Goal: Information Seeking & Learning: Learn about a topic

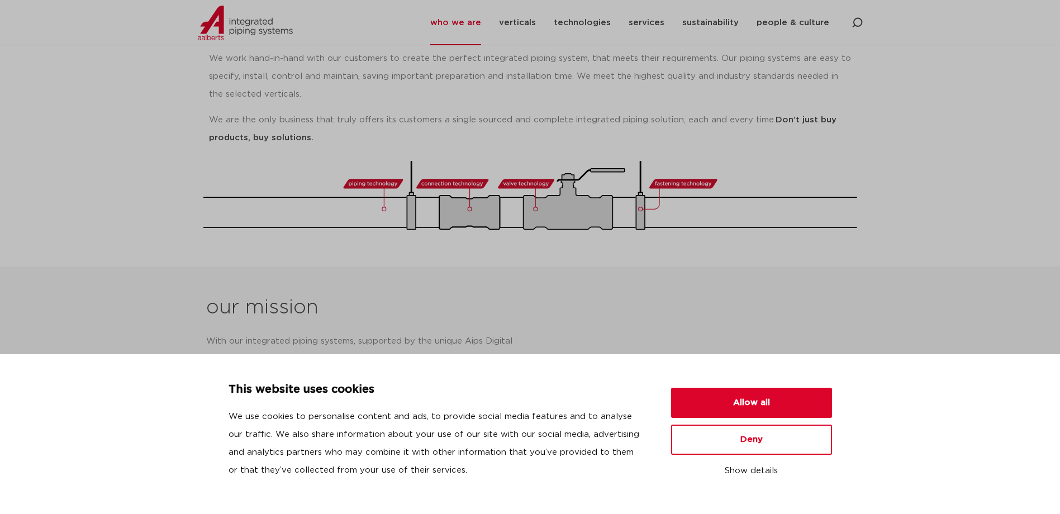
scroll to position [280, 0]
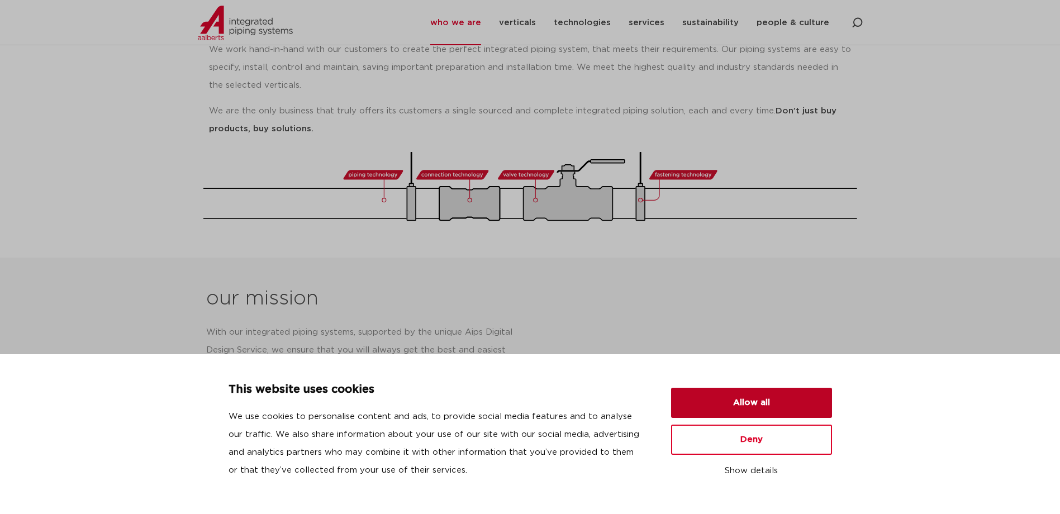
click at [723, 402] on button "Allow all" at bounding box center [751, 403] width 161 height 30
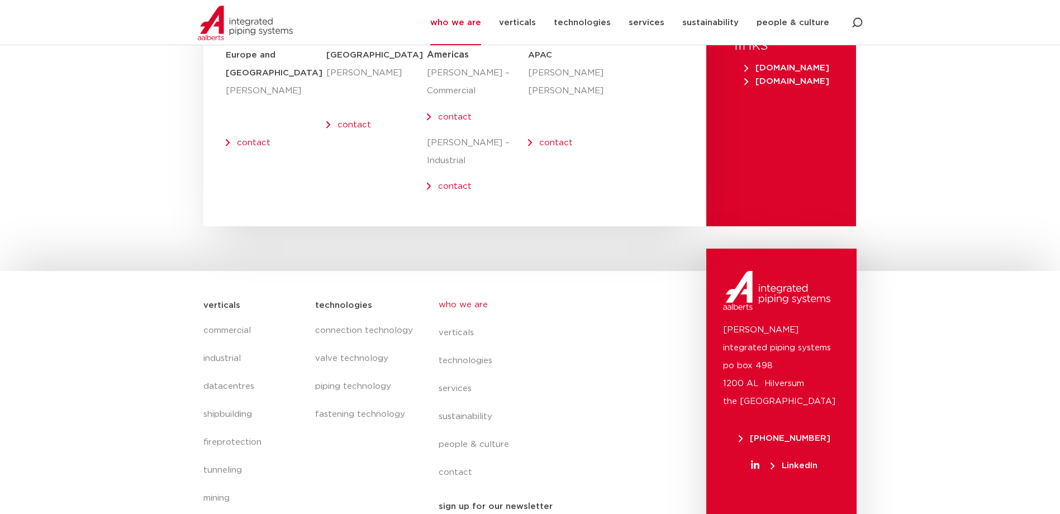
scroll to position [4599, 0]
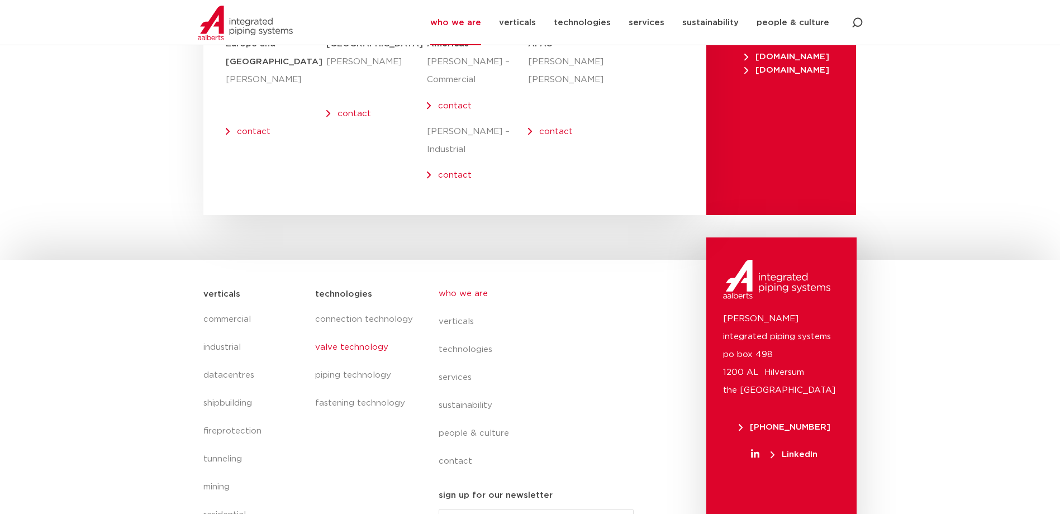
click at [377, 334] on link "valve technology" at bounding box center [365, 348] width 101 height 28
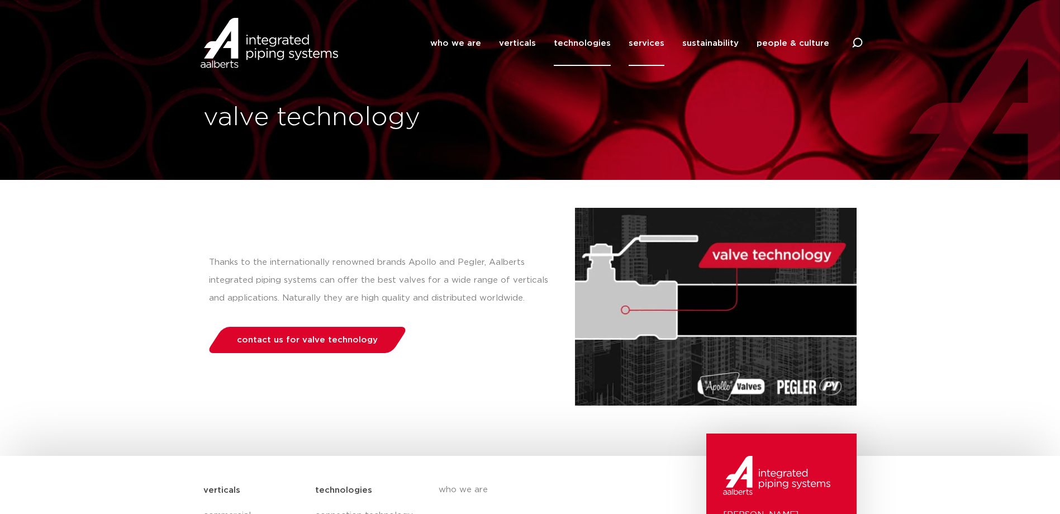
click at [642, 46] on link "services" at bounding box center [647, 43] width 36 height 45
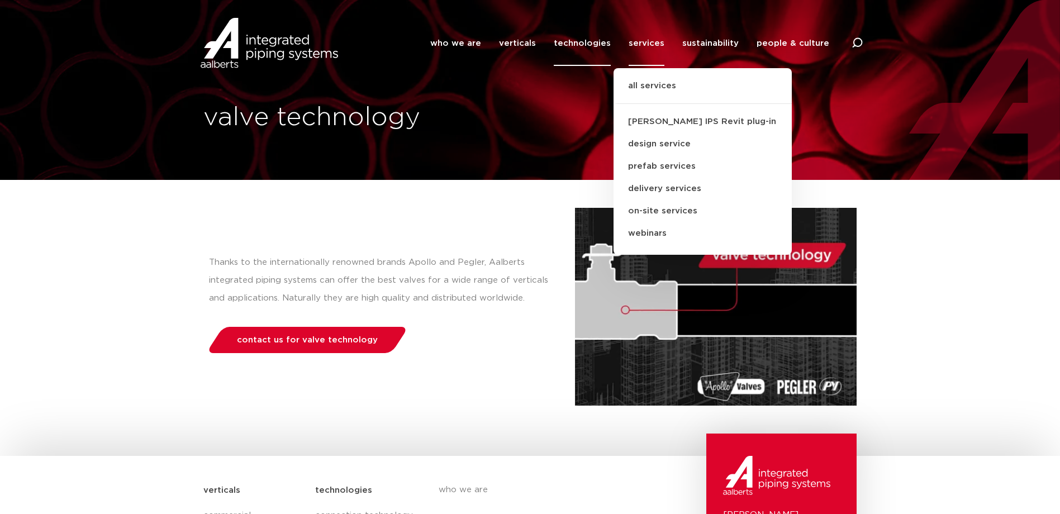
click at [658, 41] on link "services" at bounding box center [647, 43] width 36 height 45
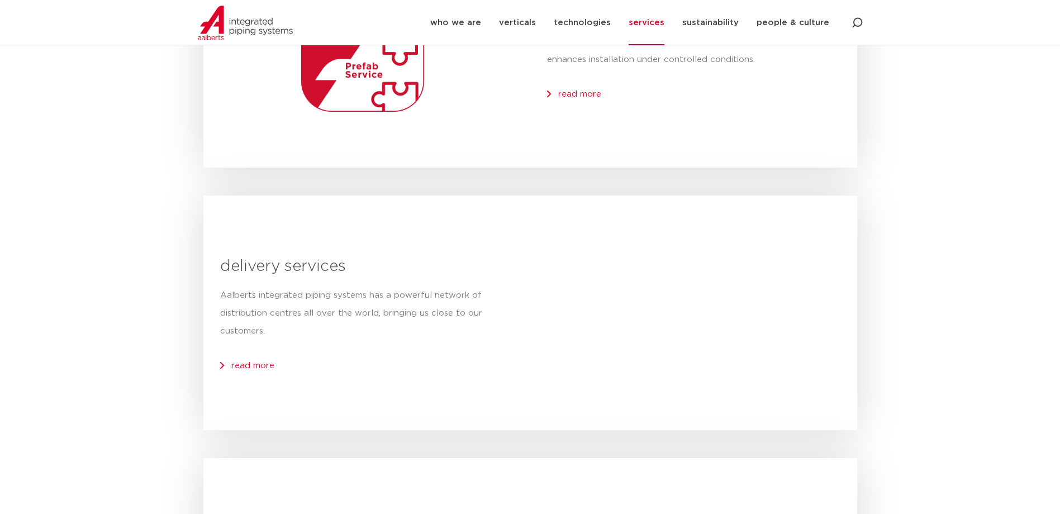
scroll to position [1062, 0]
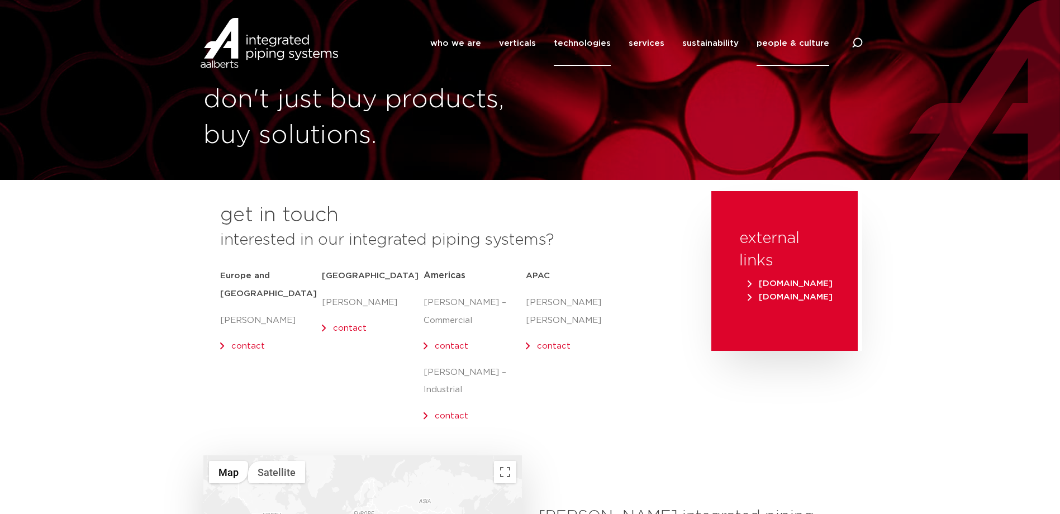
click at [593, 41] on link "technologies" at bounding box center [582, 43] width 57 height 45
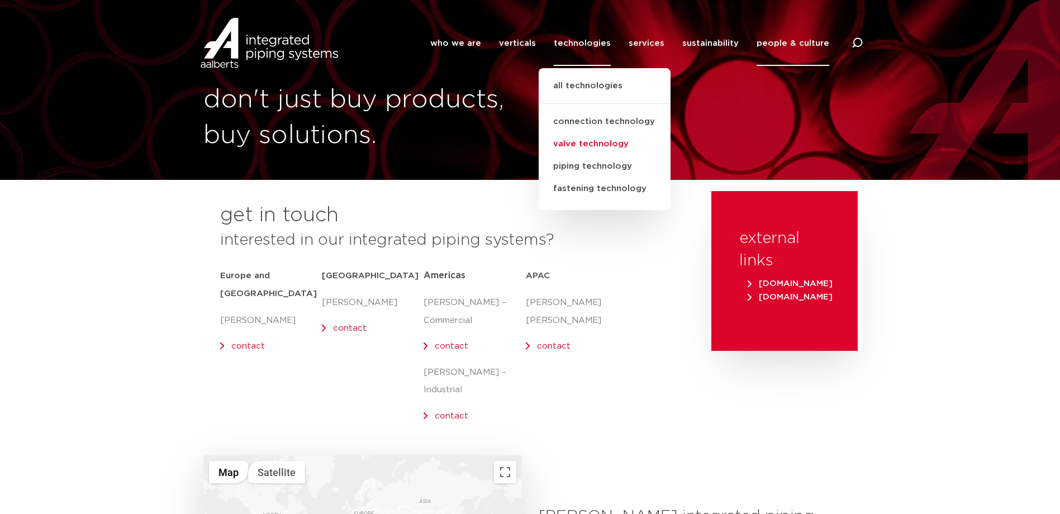
click at [601, 146] on link "valve technology" at bounding box center [605, 144] width 132 height 22
